Goal: Register for event/course: Sign up to attend an event or enroll in a course

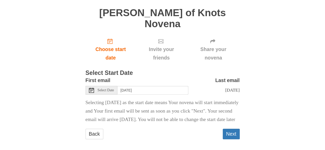
scroll to position [66, 0]
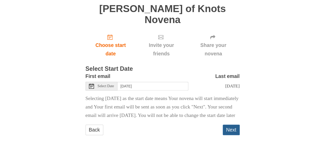
click at [231, 131] on button "Next" at bounding box center [231, 130] width 17 height 11
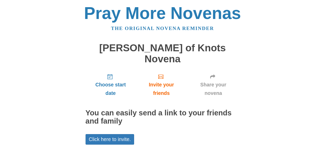
scroll to position [32, 0]
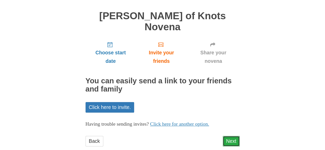
click at [228, 136] on link "Next" at bounding box center [231, 141] width 17 height 11
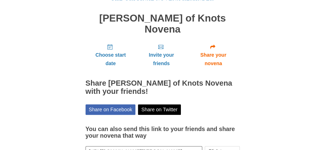
scroll to position [55, 0]
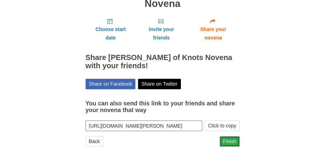
click at [230, 136] on link "Finish" at bounding box center [230, 141] width 20 height 11
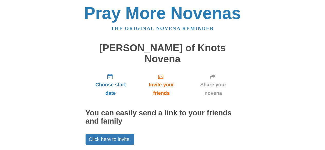
scroll to position [32, 0]
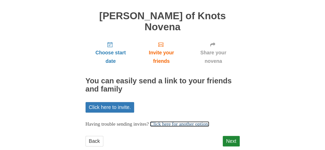
click at [198, 121] on link "Click here for another option." at bounding box center [179, 123] width 59 height 5
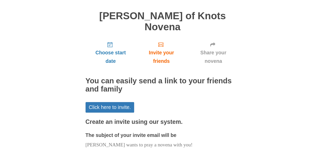
scroll to position [109, 0]
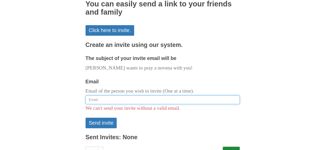
click at [132, 96] on input "Email" at bounding box center [162, 100] width 154 height 9
type input "swombati@gmail.com"
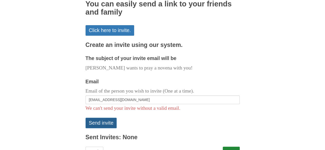
click at [102, 118] on button "Send invite" at bounding box center [100, 123] width 31 height 11
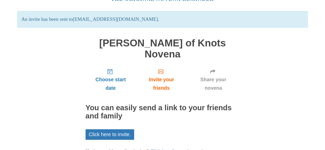
scroll to position [56, 0]
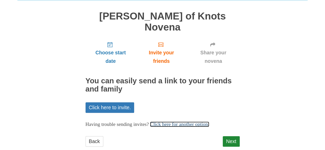
click at [180, 122] on link "Click here for another option." at bounding box center [179, 124] width 59 height 5
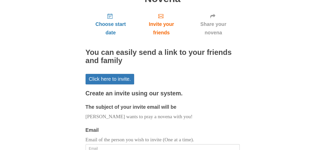
scroll to position [133, 0]
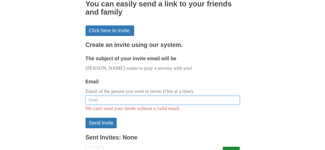
click at [126, 96] on input "Email" at bounding box center [162, 100] width 154 height 9
type input "[EMAIL_ADDRESS][DOMAIN_NAME]"
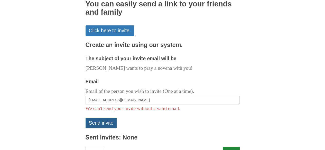
click at [105, 118] on button "Send invite" at bounding box center [100, 123] width 31 height 11
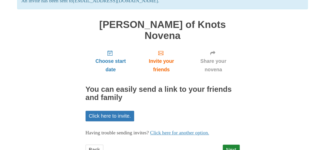
scroll to position [56, 0]
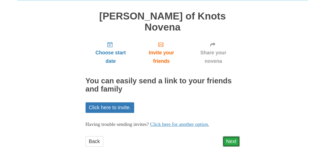
click at [234, 136] on link "Next" at bounding box center [231, 141] width 17 height 11
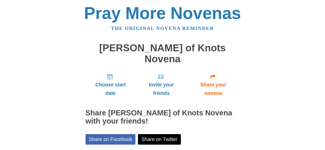
scroll to position [55, 0]
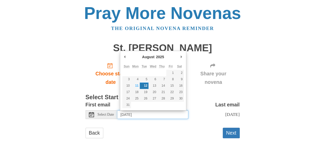
click at [125, 113] on input "Tuesday, August 12th" at bounding box center [152, 114] width 71 height 9
type input "Monday, August 11th"
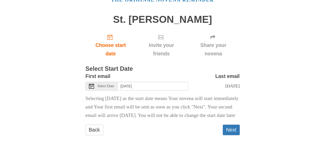
scroll to position [42, 0]
click at [229, 132] on button "Next" at bounding box center [231, 130] width 17 height 11
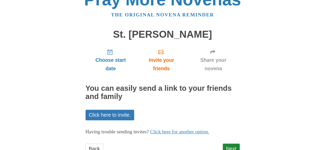
scroll to position [32, 0]
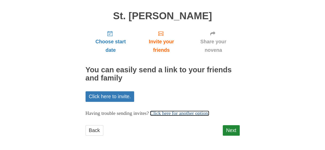
click at [179, 113] on link "Click here for another option." at bounding box center [179, 113] width 59 height 5
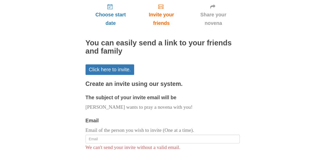
scroll to position [83, 0]
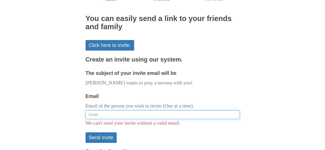
click at [123, 114] on input "Email" at bounding box center [162, 114] width 154 height 9
type input "[EMAIL_ADDRESS][DOMAIN_NAME]"
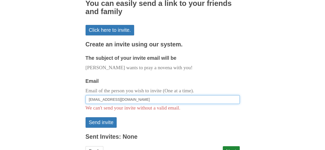
scroll to position [109, 0]
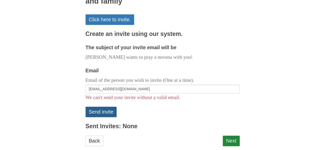
click at [102, 115] on button "Send invite" at bounding box center [100, 112] width 31 height 11
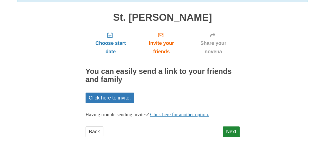
scroll to position [56, 0]
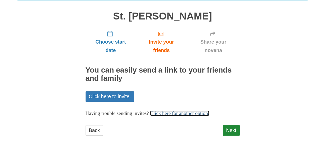
click at [183, 115] on link "Click here for another option." at bounding box center [179, 113] width 59 height 5
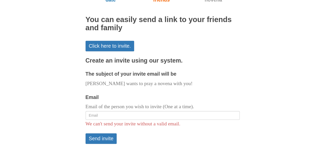
scroll to position [108, 0]
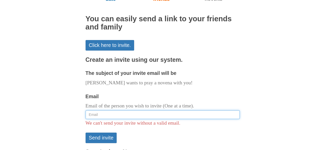
click at [127, 112] on input "Email" at bounding box center [162, 114] width 154 height 9
type input "[EMAIL_ADDRESS][DOMAIN_NAME]"
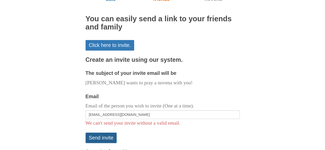
click at [103, 137] on button "Send invite" at bounding box center [100, 138] width 31 height 11
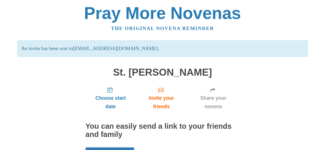
scroll to position [56, 0]
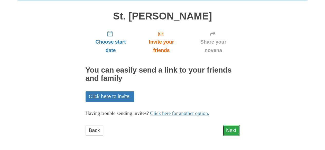
click at [232, 133] on link "Next" at bounding box center [231, 130] width 17 height 11
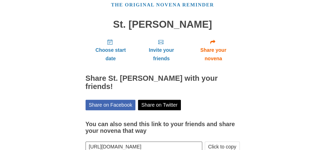
scroll to position [47, 0]
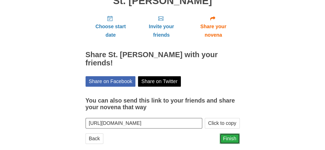
click at [228, 133] on link "Finish" at bounding box center [230, 138] width 20 height 11
